Goal: Check status: Check status

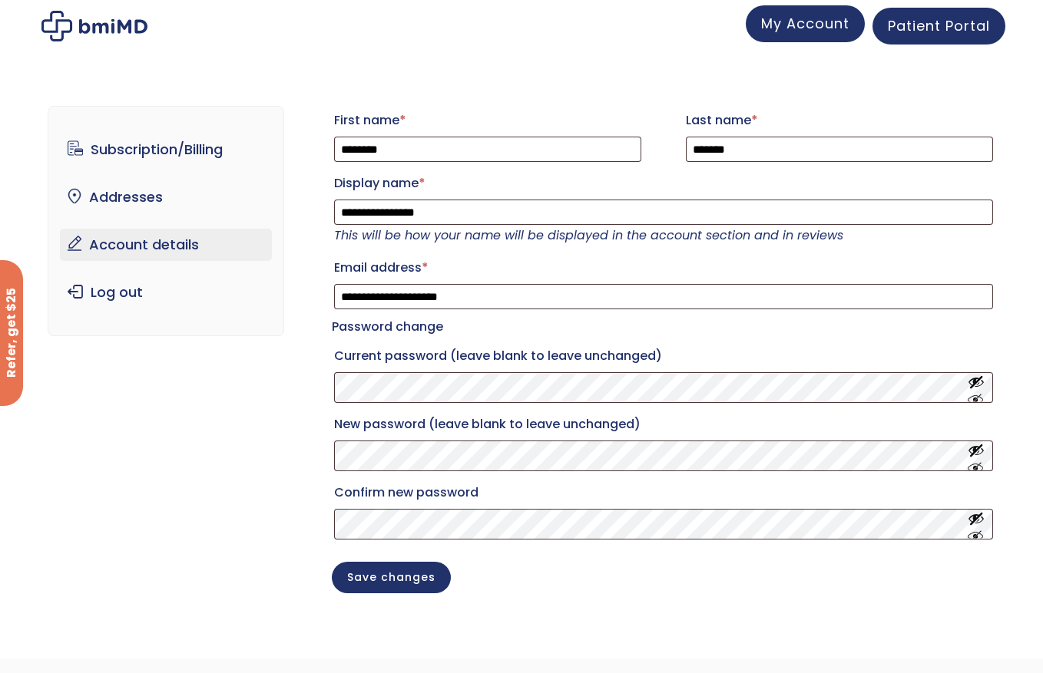
click at [815, 18] on span "My Account" at bounding box center [805, 23] width 88 height 19
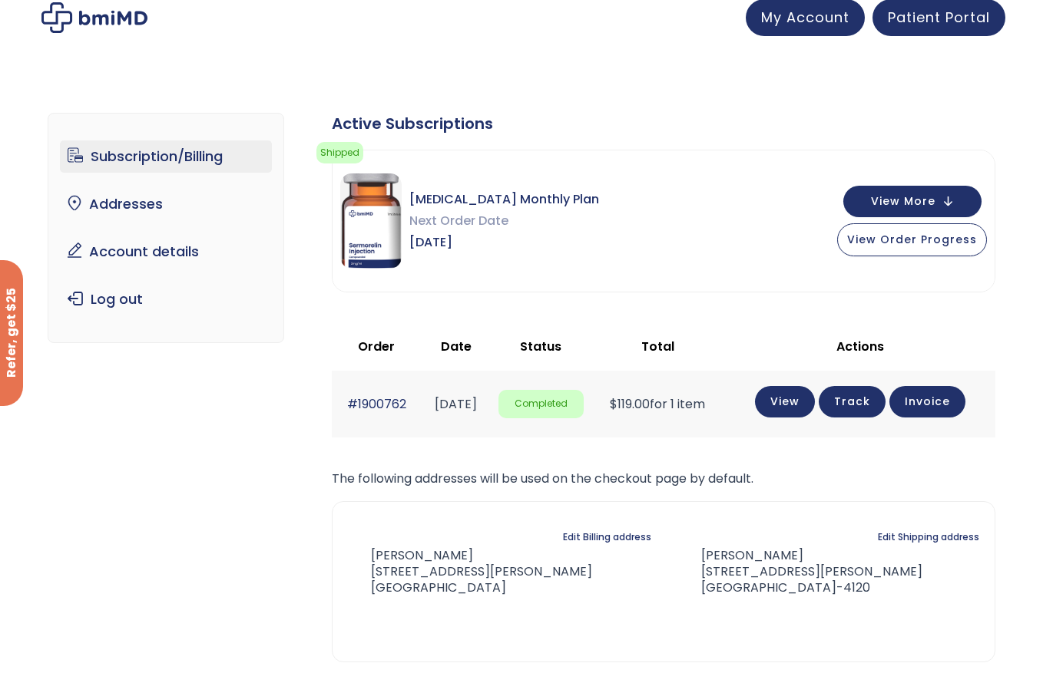
scroll to position [7, 0]
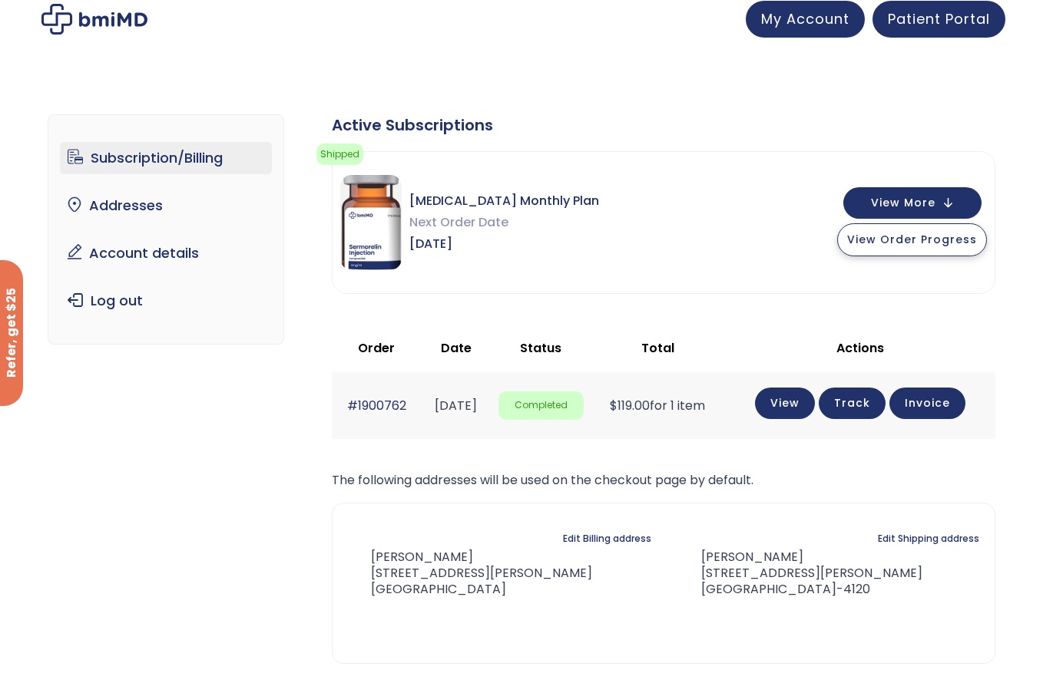
click at [932, 233] on span "View Order Progress" at bounding box center [912, 239] width 130 height 15
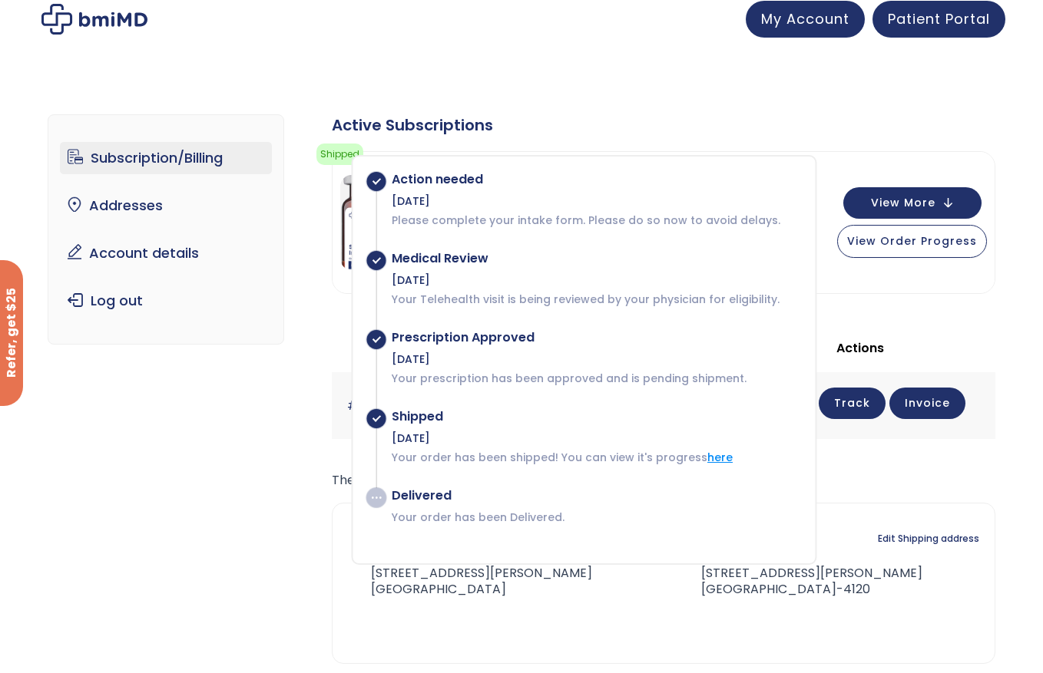
click at [712, 456] on link "here" at bounding box center [719, 457] width 25 height 15
